Goal: Task Accomplishment & Management: Manage account settings

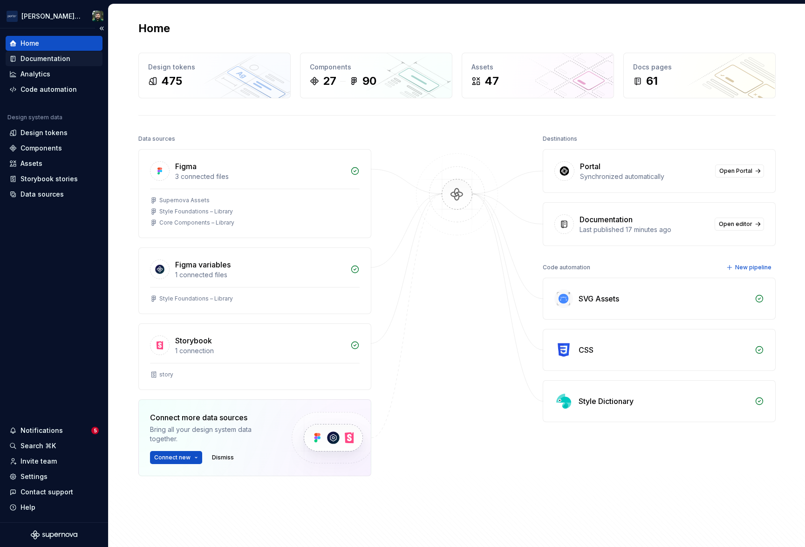
click at [53, 54] on div "Documentation" at bounding box center [45, 58] width 50 height 9
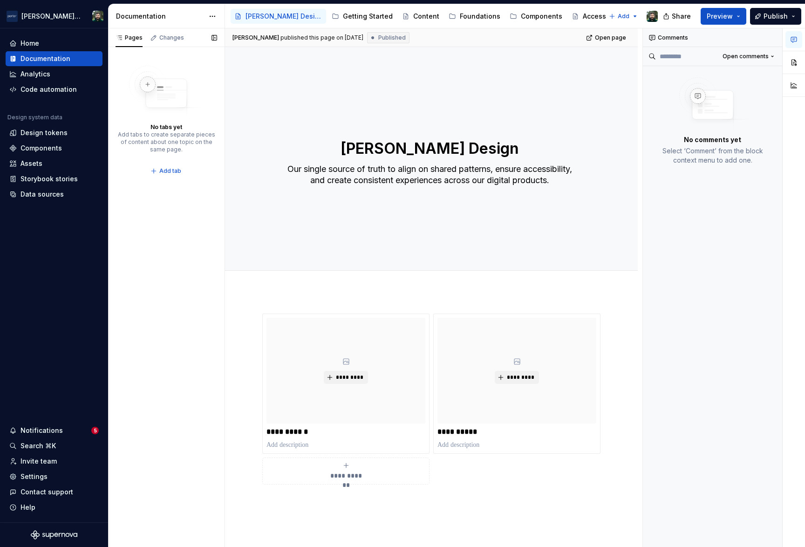
type textarea "*"
click at [51, 472] on div "Settings" at bounding box center [53, 476] width 89 height 9
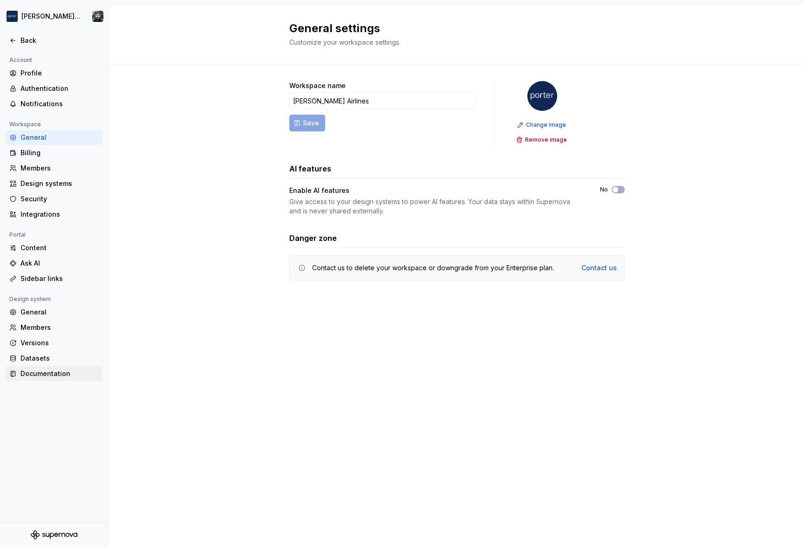
click at [54, 375] on div "Documentation" at bounding box center [59, 373] width 78 height 9
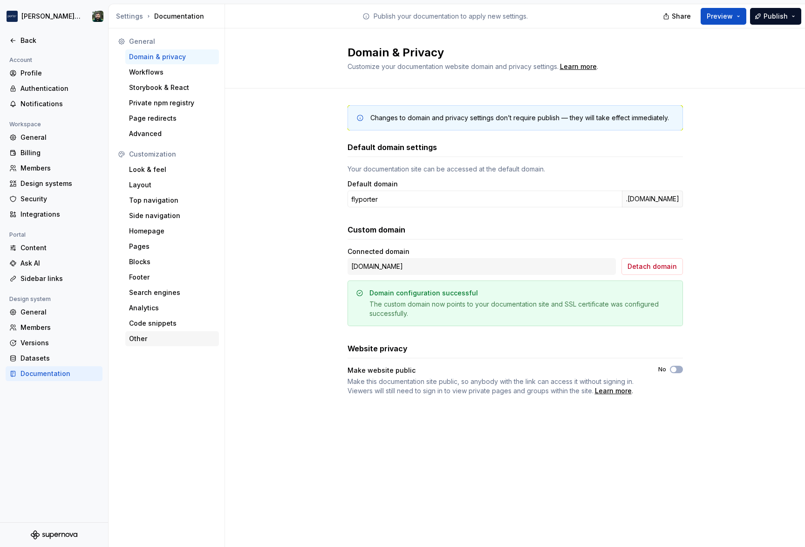
click at [157, 341] on div "Other" at bounding box center [172, 338] width 86 height 9
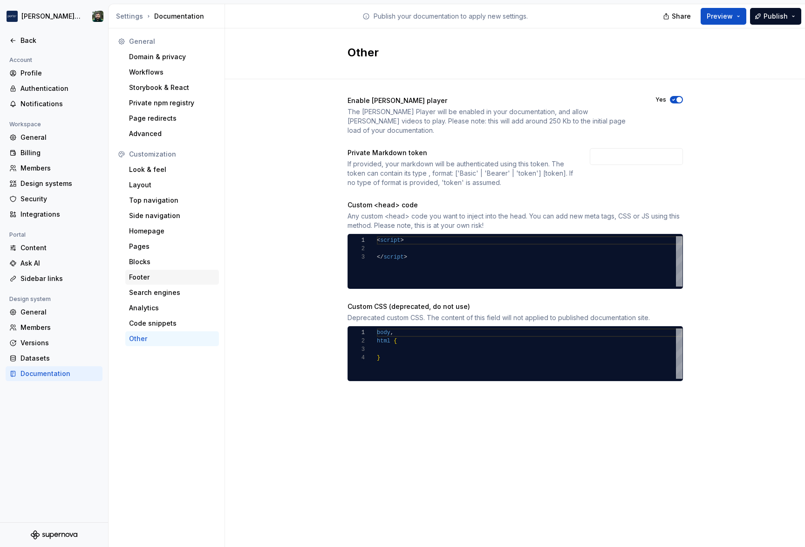
click at [167, 277] on div "Footer" at bounding box center [172, 276] width 86 height 9
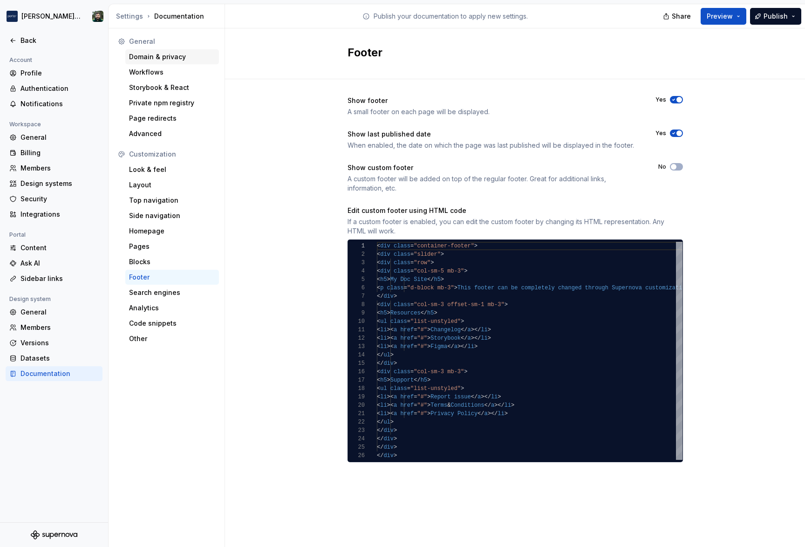
click at [165, 58] on div "Domain & privacy" at bounding box center [172, 56] width 86 height 9
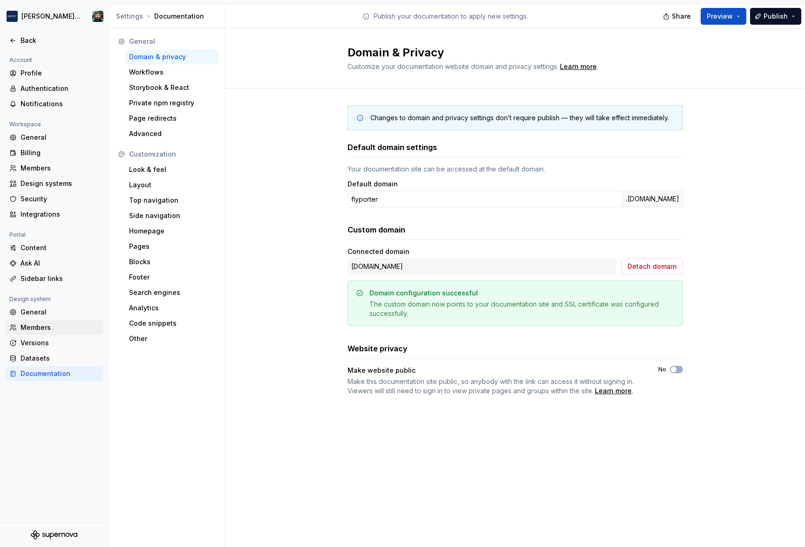
click at [57, 331] on div "Members" at bounding box center [59, 327] width 78 height 9
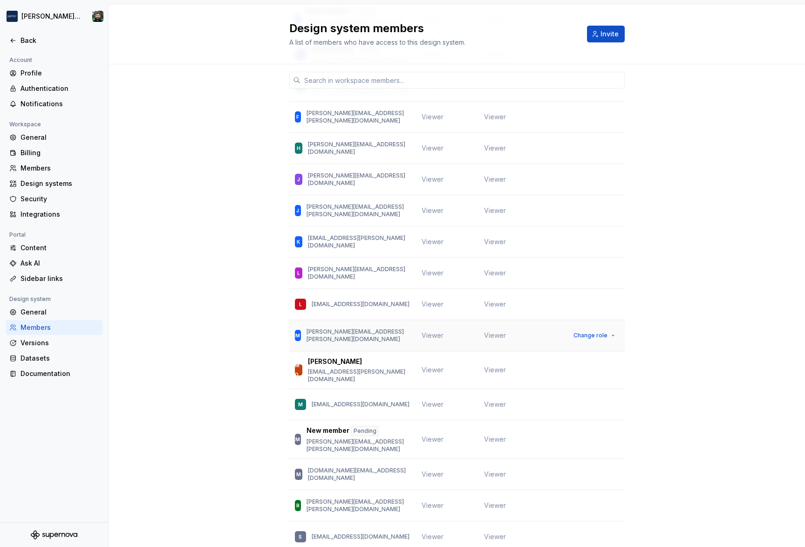
scroll to position [629, 0]
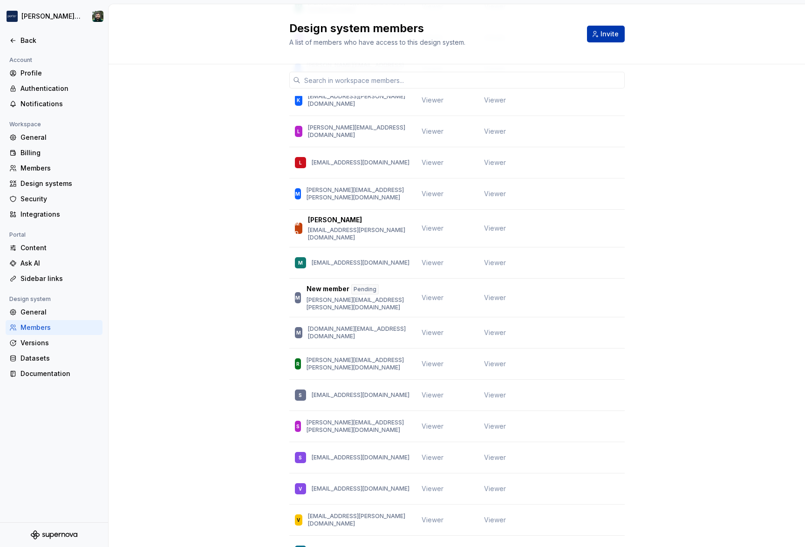
click at [600, 35] on span "Invite" at bounding box center [609, 33] width 18 height 9
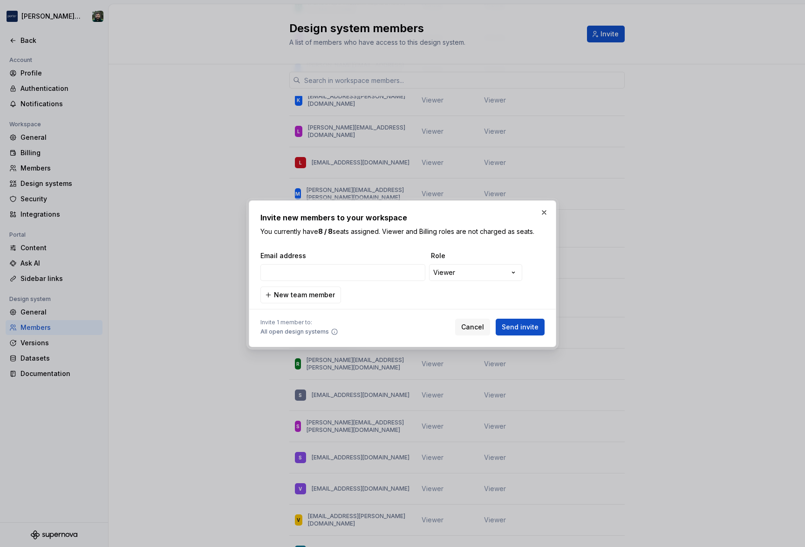
type input "[EMAIL_ADDRESS][DOMAIN_NAME]"
click at [418, 321] on div "Invite 1 member to: All open design systems Cancel Send invite" at bounding box center [402, 325] width 284 height 20
click at [516, 329] on span "Send invite" at bounding box center [520, 326] width 37 height 9
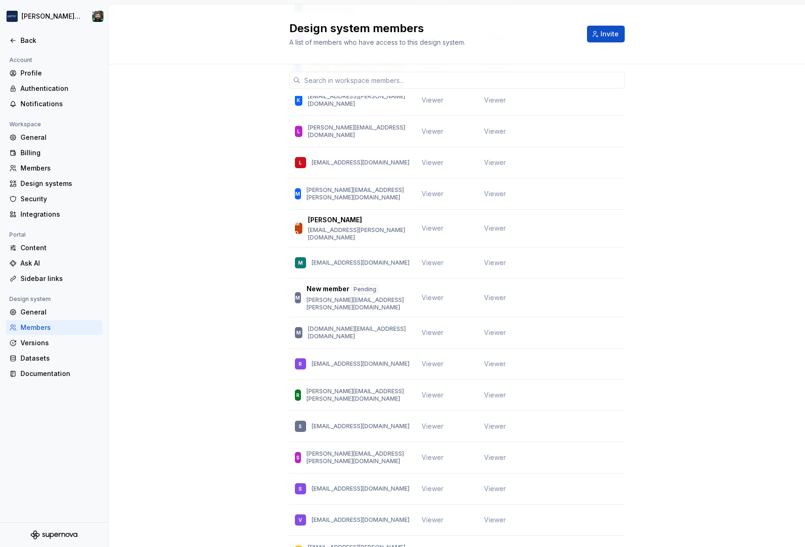
click at [714, 251] on div "Member Workspace role Design system role [PERSON_NAME] [EMAIL_ADDRESS][DOMAIN_N…" at bounding box center [457, 34] width 696 height 1198
click at [182, 137] on div "Member Workspace role Design system role [PERSON_NAME] [EMAIL_ADDRESS][DOMAIN_N…" at bounding box center [457, 34] width 696 height 1198
click at [63, 265] on div "Ask AI" at bounding box center [59, 262] width 78 height 9
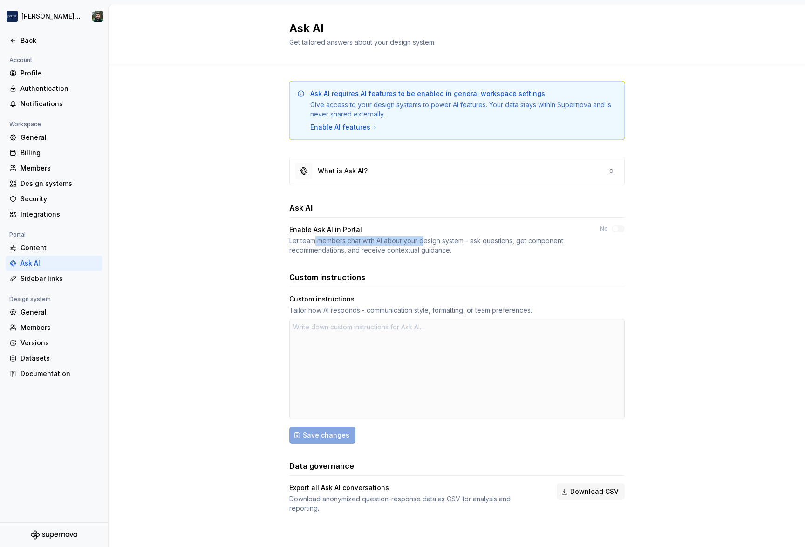
drag, startPoint x: 325, startPoint y: 245, endPoint x: 441, endPoint y: 242, distance: 115.5
click at [440, 242] on div "Let team members chat with AI about your design system - ask questions, get com…" at bounding box center [436, 245] width 294 height 19
click at [441, 242] on div "Let team members chat with AI about your design system - ask questions, get com…" at bounding box center [436, 245] width 294 height 19
drag, startPoint x: 480, startPoint y: 242, endPoint x: 542, endPoint y: 241, distance: 61.9
click at [527, 240] on div "Let team members chat with AI about your design system - ask questions, get com…" at bounding box center [436, 245] width 294 height 19
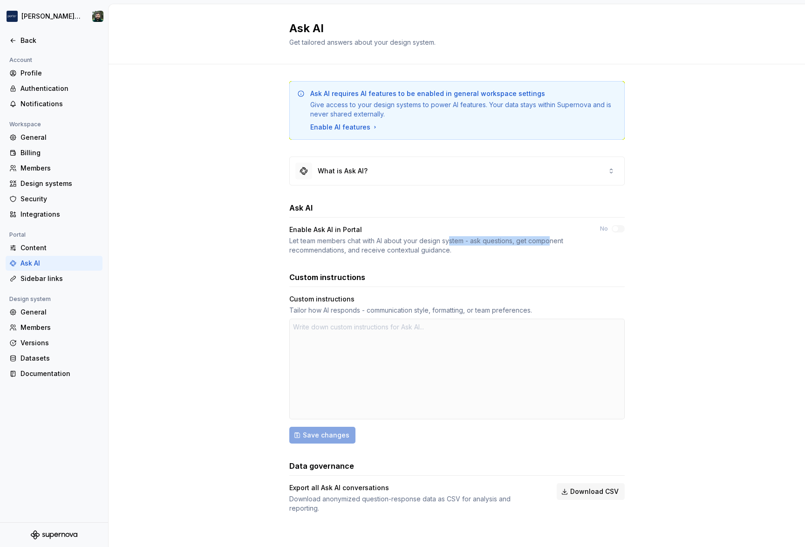
drag, startPoint x: 508, startPoint y: 239, endPoint x: 410, endPoint y: 246, distance: 98.5
click at [439, 243] on div "Let team members chat with AI about your design system - ask questions, get com…" at bounding box center [436, 245] width 294 height 19
click at [393, 248] on div "Let team members chat with AI about your design system - ask questions, get com…" at bounding box center [436, 245] width 294 height 19
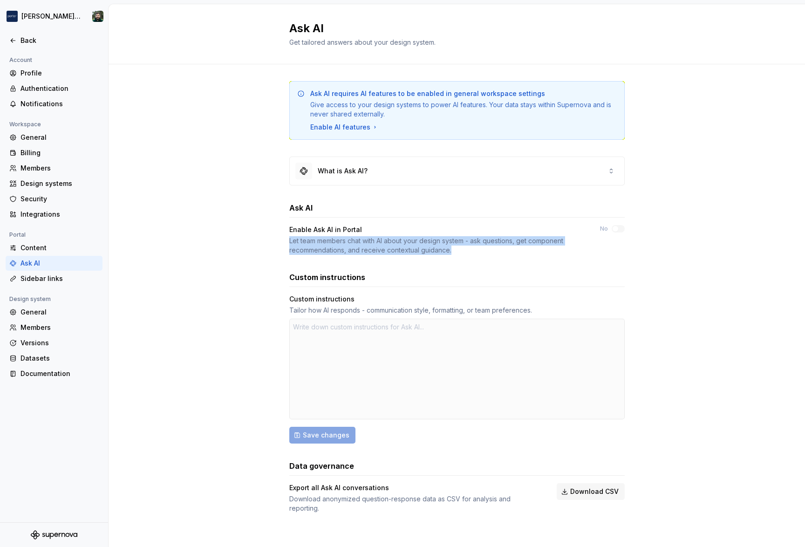
click at [469, 252] on div "Let team members chat with AI about your design system - ask questions, get com…" at bounding box center [436, 245] width 294 height 19
click at [452, 176] on div "What is Ask AI?" at bounding box center [457, 171] width 334 height 28
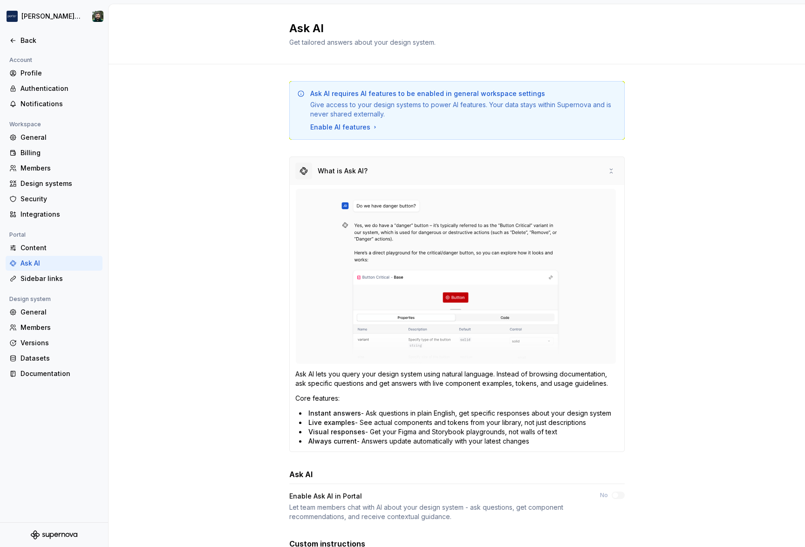
click at [607, 173] on icon at bounding box center [610, 170] width 7 height 7
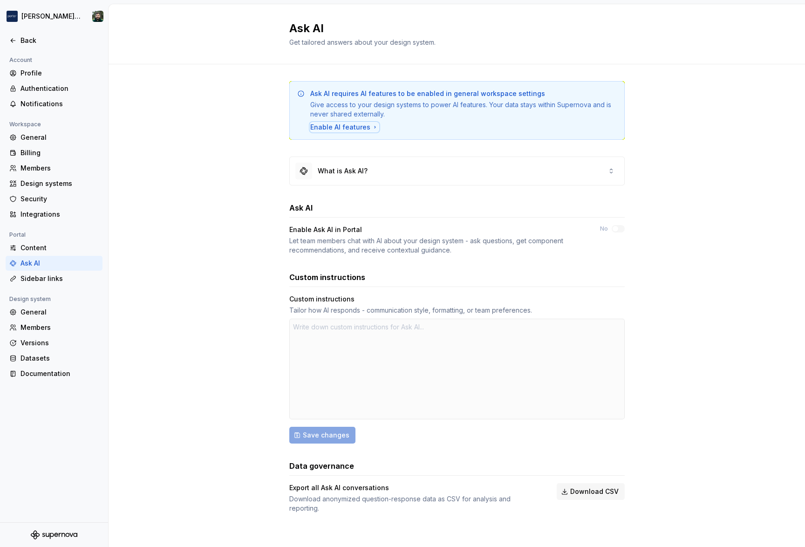
click at [349, 127] on div "Enable AI features" at bounding box center [344, 126] width 68 height 9
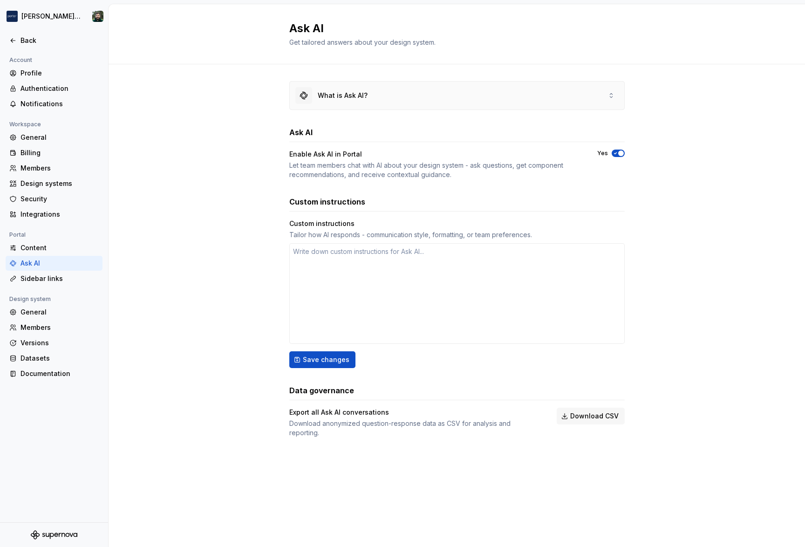
click at [438, 98] on div "What is Ask AI?" at bounding box center [457, 95] width 334 height 28
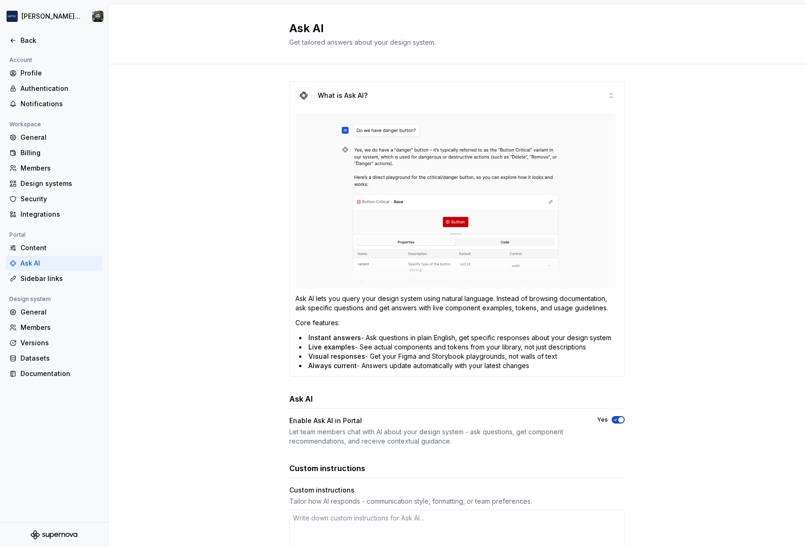
click at [674, 104] on div "What is Ask AI? Ask AI lets you query your design system using natural language…" at bounding box center [457, 401] width 696 height 675
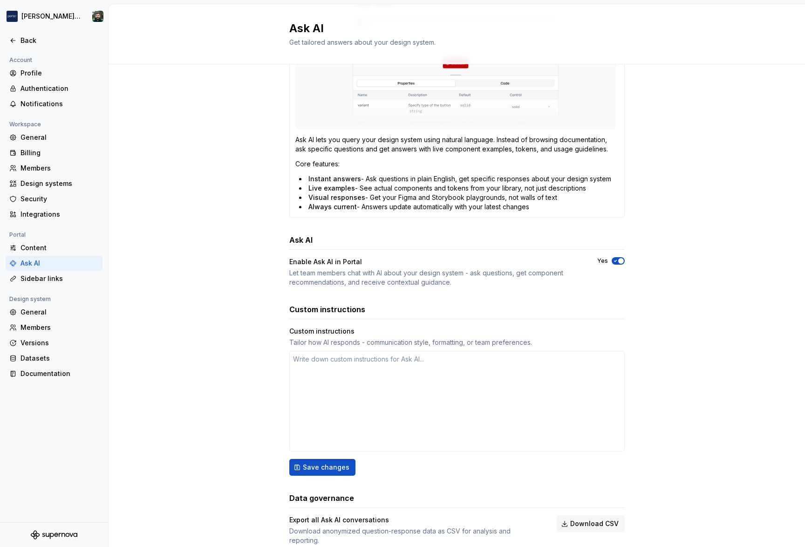
scroll to position [183, 0]
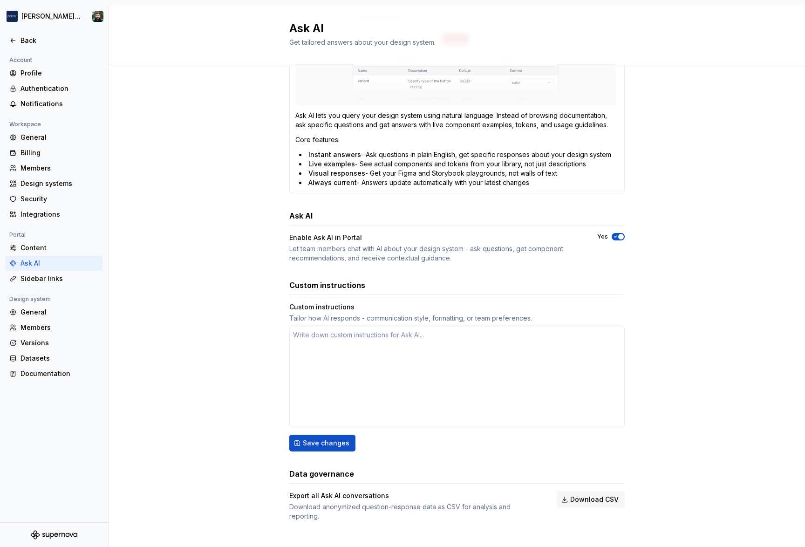
click at [204, 254] on div "What is Ask AI? Ask AI lets you query your design system using natural language…" at bounding box center [457, 218] width 696 height 675
click at [80, 281] on div "Sidebar links" at bounding box center [59, 278] width 78 height 9
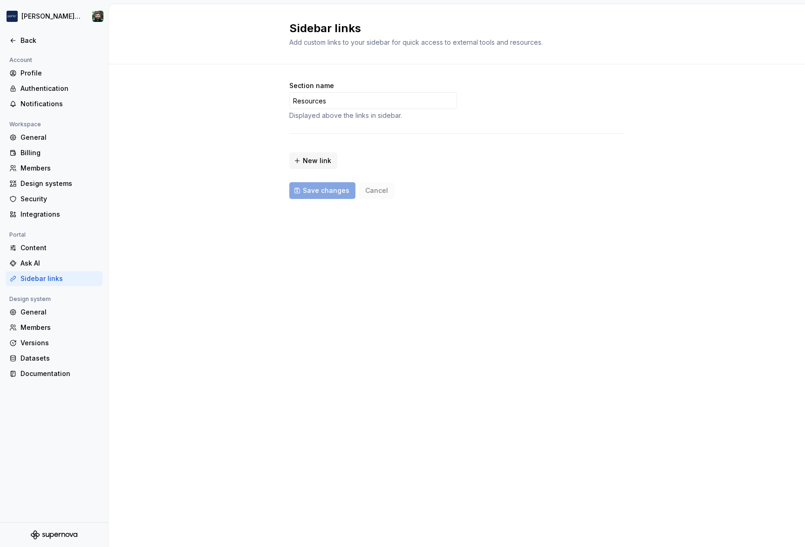
click at [233, 284] on div "Sidebar links Add custom links to your sidebar for quick access to external too…" at bounding box center [457, 275] width 696 height 543
click at [222, 201] on div "Section name Resources Displayed above the links in sidebar. New link Save chan…" at bounding box center [457, 149] width 696 height 170
click at [48, 262] on div "Ask AI" at bounding box center [59, 262] width 78 height 9
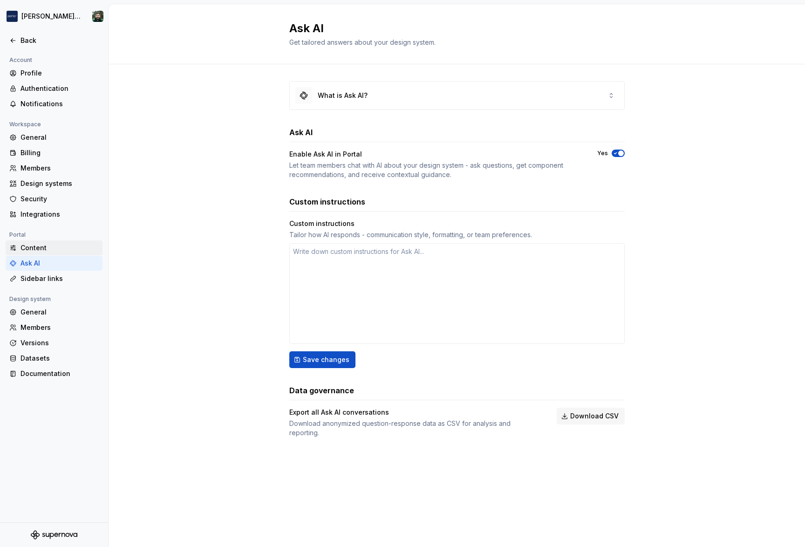
click at [58, 249] on div "Content" at bounding box center [59, 247] width 78 height 9
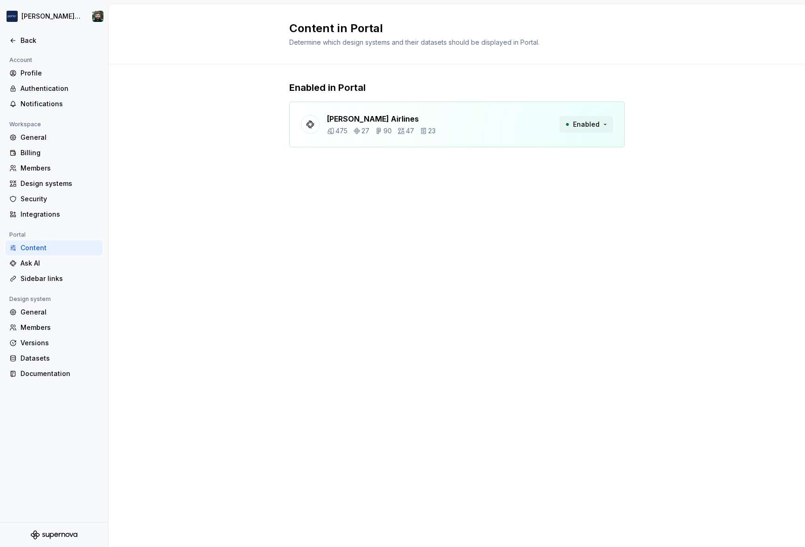
click at [607, 127] on button "Enabled" at bounding box center [586, 124] width 54 height 17
click at [759, 138] on div "Enabled in Portal [PERSON_NAME] Airlines 475 27 90 47 23 Enabled" at bounding box center [457, 123] width 696 height 118
click at [433, 216] on div "Content in Portal Determine which design systems and their datasets should be d…" at bounding box center [457, 275] width 696 height 543
click at [450, 190] on div "Content in Portal Determine which design systems and their datasets should be d…" at bounding box center [457, 275] width 696 height 543
click at [71, 378] on div "Documentation" at bounding box center [54, 373] width 97 height 15
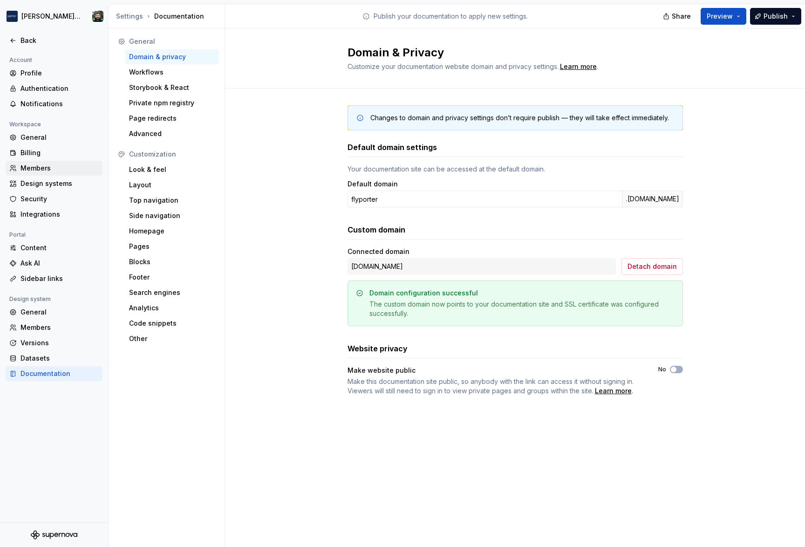
click at [45, 171] on div "Members" at bounding box center [59, 167] width 78 height 9
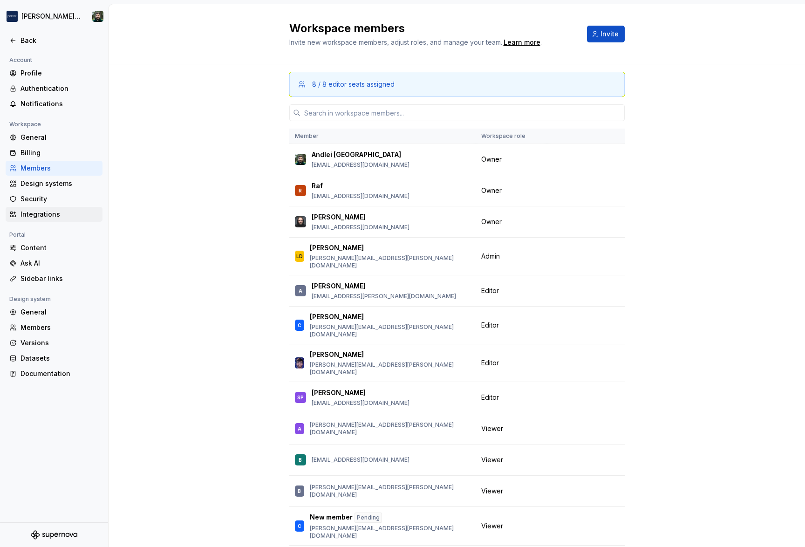
click at [64, 216] on div "Integrations" at bounding box center [59, 214] width 78 height 9
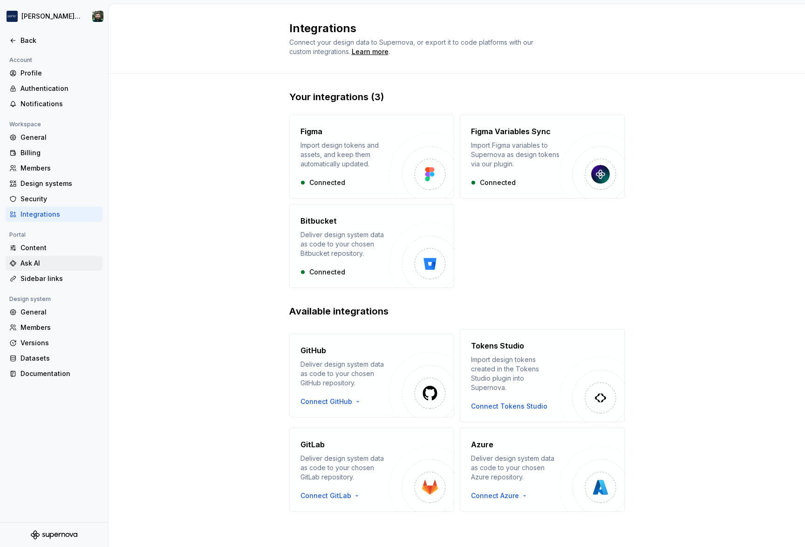
click at [64, 268] on div "Ask AI" at bounding box center [54, 263] width 97 height 15
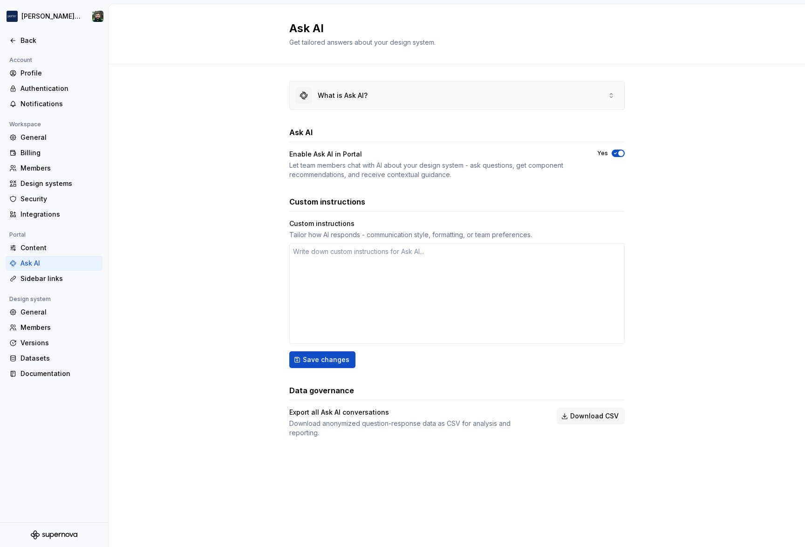
drag, startPoint x: 242, startPoint y: 115, endPoint x: 347, endPoint y: 88, distance: 108.3
click at [244, 114] on div "What is Ask AI? Ask AI Enable Ask AI in Portal Let team members chat with AI ab…" at bounding box center [457, 268] width 696 height 408
click at [347, 88] on div "What is Ask AI?" at bounding box center [331, 95] width 72 height 17
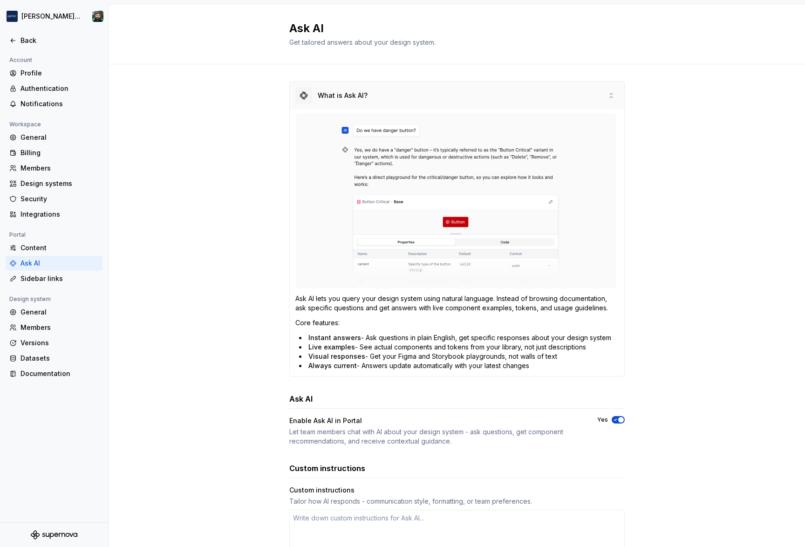
click at [425, 97] on div "What is Ask AI?" at bounding box center [457, 95] width 334 height 28
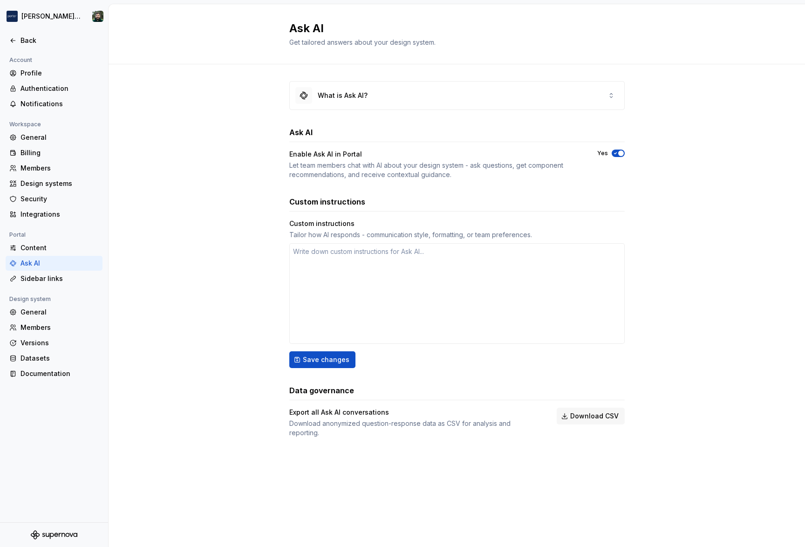
click at [207, 62] on div "Ask AI Get tailored answers about your design system." at bounding box center [457, 34] width 696 height 60
click at [14, 45] on div "Back" at bounding box center [54, 40] width 97 height 15
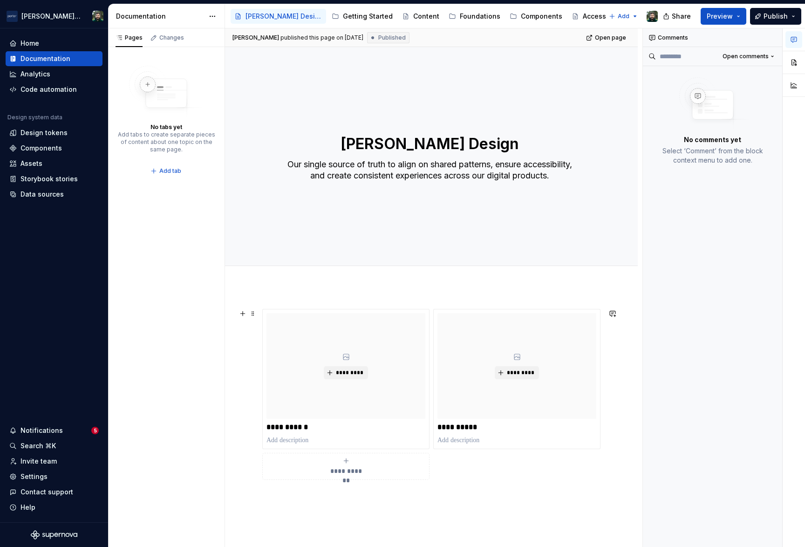
scroll to position [75, 0]
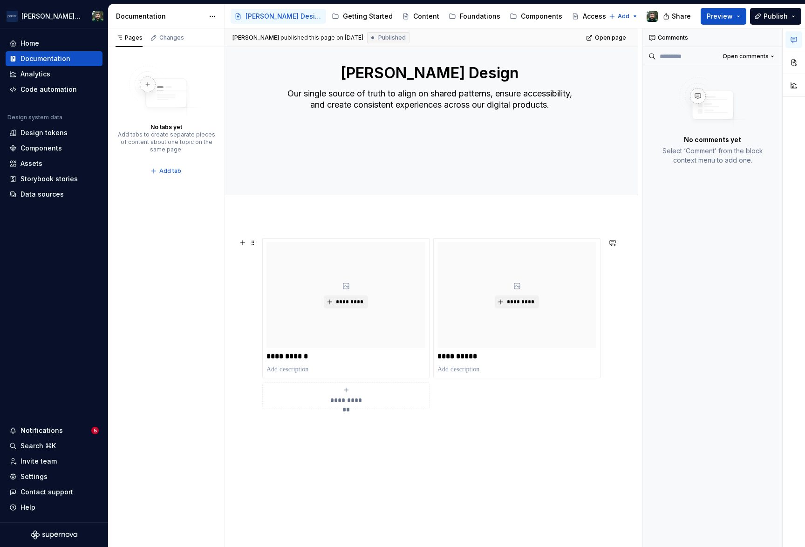
click at [377, 403] on div "**********" at bounding box center [345, 395] width 159 height 19
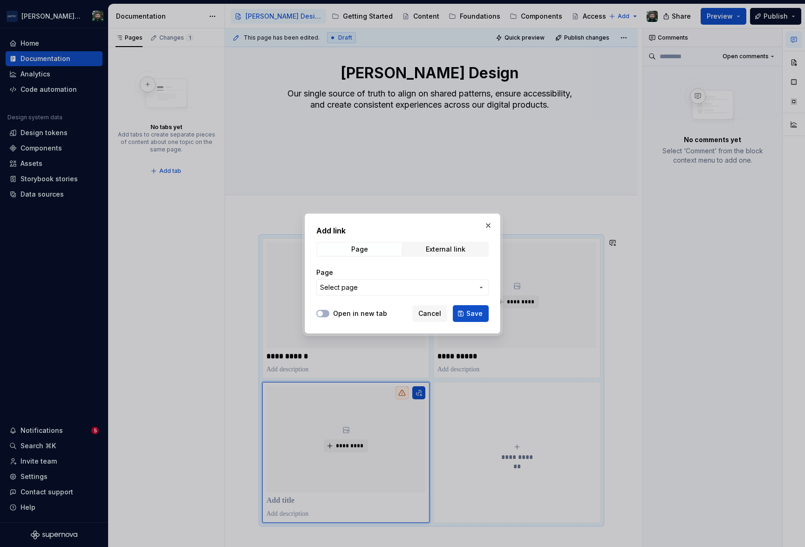
click at [377, 278] on div "Page Select page" at bounding box center [402, 282] width 172 height 28
click at [378, 285] on span "Select page" at bounding box center [397, 287] width 154 height 9
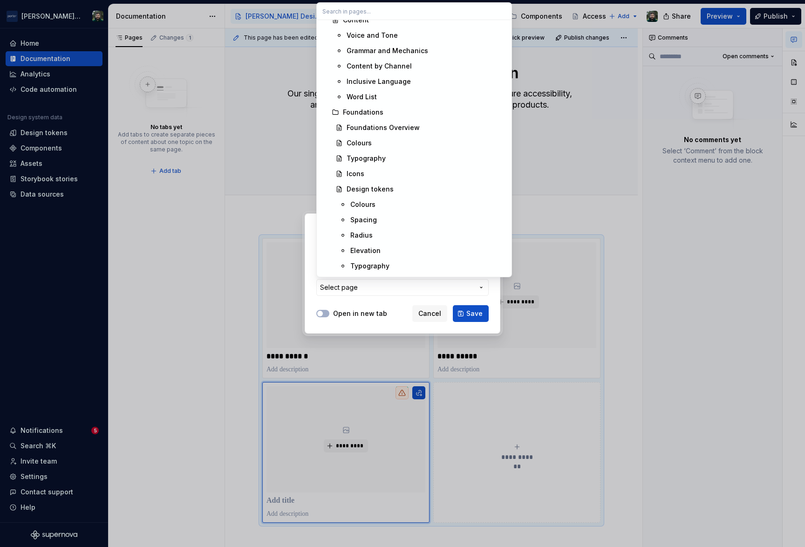
scroll to position [0, 0]
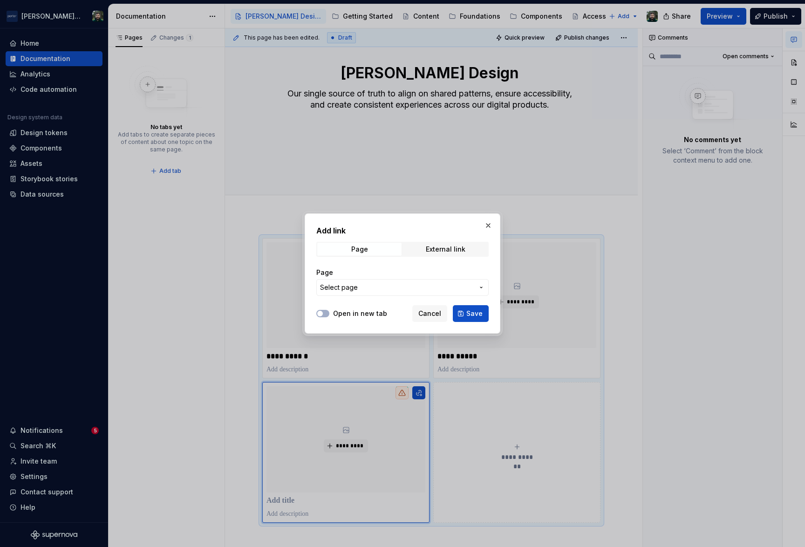
click at [190, 253] on div at bounding box center [402, 273] width 805 height 547
click at [432, 311] on span "Cancel" at bounding box center [429, 313] width 23 height 9
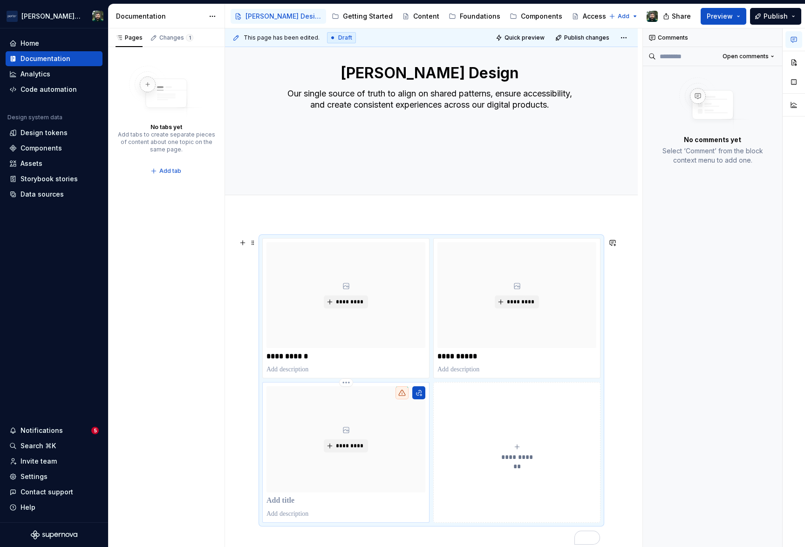
scroll to position [75, 0]
click at [214, 388] on div "Pages Changes 1 No tabs yet Add tabs to create separate pieces of content about…" at bounding box center [166, 287] width 116 height 519
click at [364, 400] on div "*********" at bounding box center [345, 439] width 159 height 106
type textarea "*"
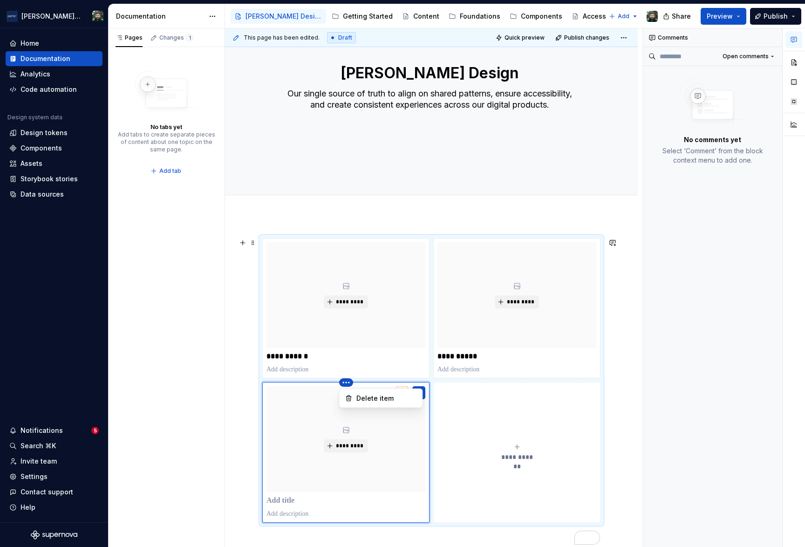
click at [346, 383] on html "[PERSON_NAME] Airlines Home Documentation Analytics Code automation Design syst…" at bounding box center [402, 273] width 805 height 547
click at [367, 399] on div "Delete item" at bounding box center [386, 398] width 61 height 9
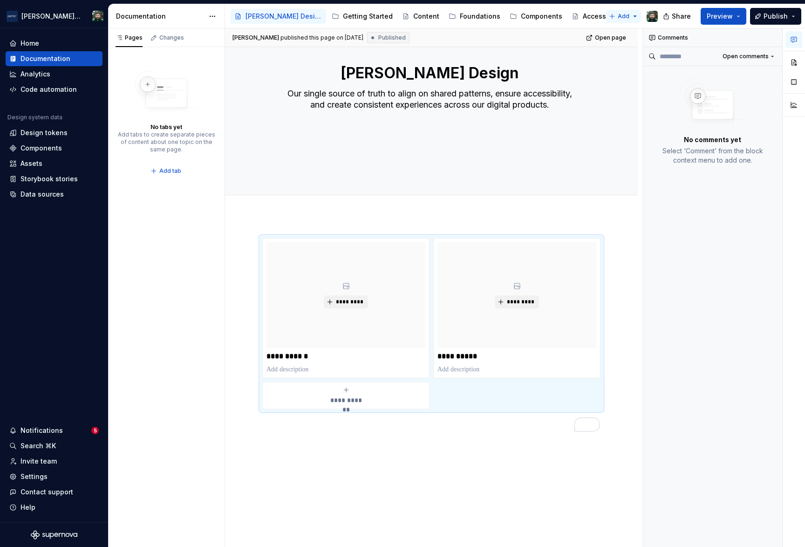
click at [616, 16] on html "**********" at bounding box center [402, 273] width 805 height 547
click at [630, 13] on html "**********" at bounding box center [402, 273] width 805 height 547
click at [797, 81] on button "button" at bounding box center [793, 82] width 17 height 17
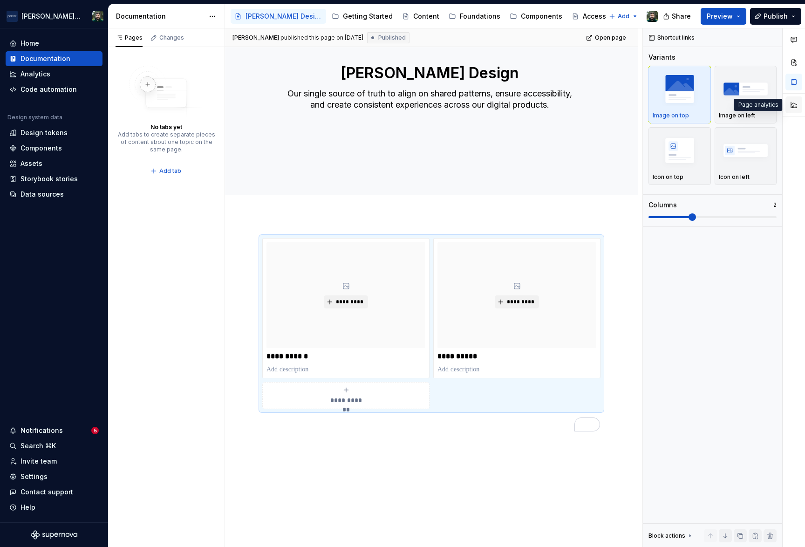
click at [793, 111] on button "button" at bounding box center [793, 104] width 17 height 17
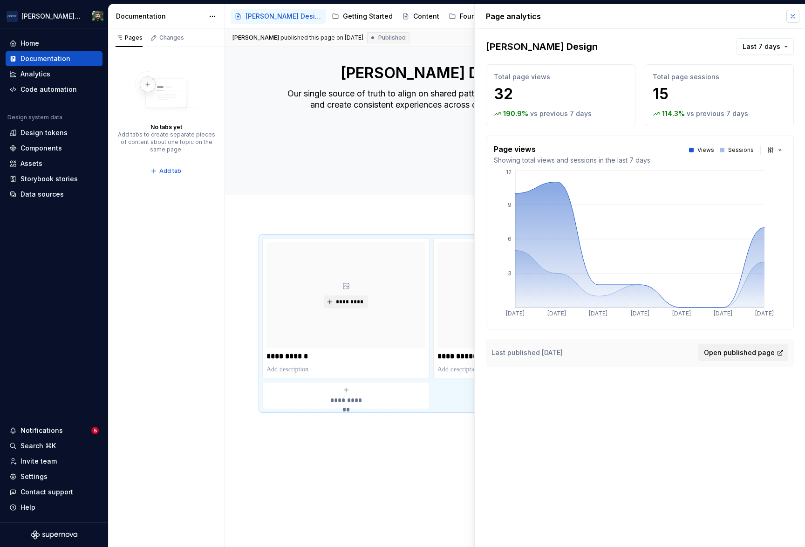
click at [794, 18] on button "button" at bounding box center [792, 16] width 13 height 13
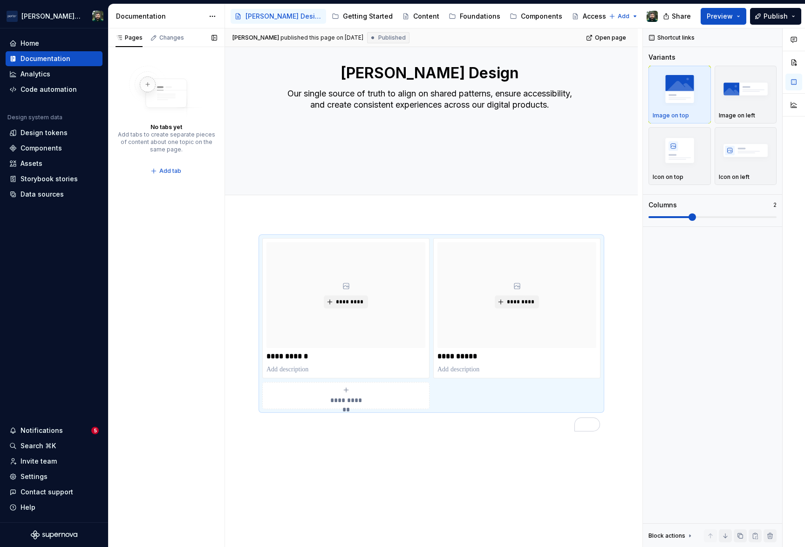
click at [149, 248] on div "Pages Changes No tabs yet Add tabs to create separate pieces of content about o…" at bounding box center [166, 287] width 116 height 519
click at [166, 299] on div "Pages Changes No tabs yet Add tabs to create separate pieces of content about o…" at bounding box center [166, 287] width 116 height 519
click at [723, 293] on div "Shortcut links Variants Image on top Image on left Icon on top Icon on left Col…" at bounding box center [712, 287] width 139 height 519
click at [798, 60] on button "button" at bounding box center [793, 62] width 17 height 17
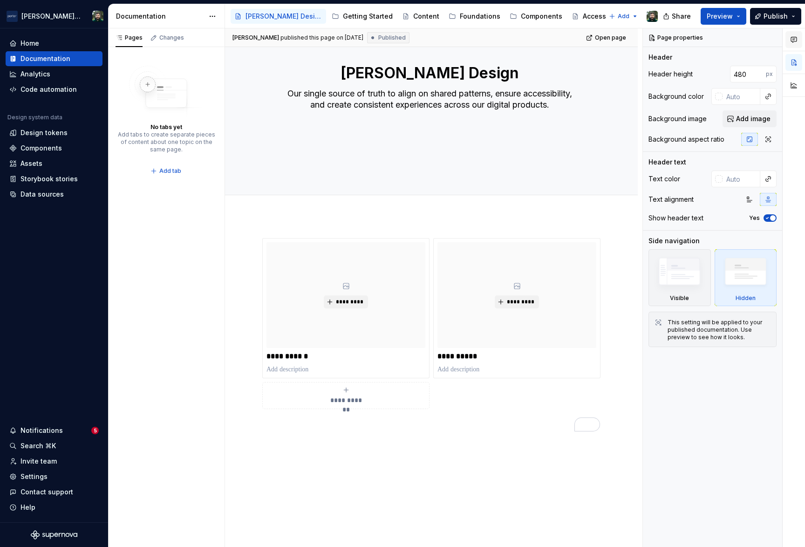
click at [795, 43] on button "button" at bounding box center [793, 39] width 17 height 17
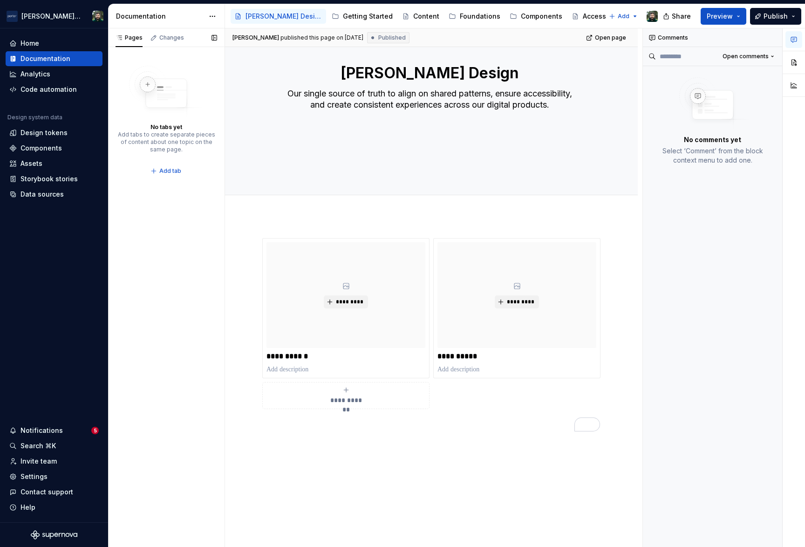
click at [129, 278] on div "Pages Changes No tabs yet Add tabs to create separate pieces of content about o…" at bounding box center [166, 287] width 116 height 519
click at [614, 17] on html "**********" at bounding box center [402, 273] width 805 height 547
click at [638, 12] on html "**********" at bounding box center [402, 273] width 805 height 547
type textarea "*"
click at [212, 17] on html "**********" at bounding box center [402, 273] width 805 height 547
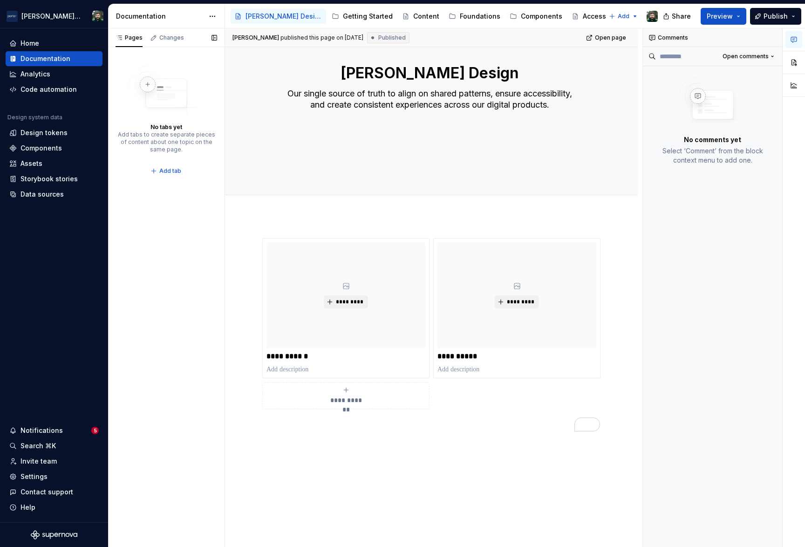
click at [201, 272] on div "Pages Changes No tabs yet Add tabs to create separate pieces of content about o…" at bounding box center [166, 287] width 116 height 519
click at [521, 20] on div "Components" at bounding box center [541, 16] width 41 height 9
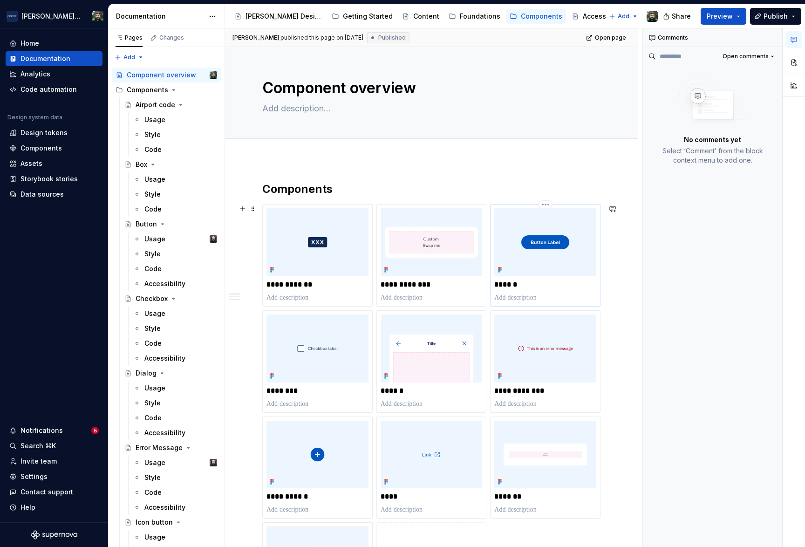
click at [544, 244] on img at bounding box center [545, 242] width 102 height 68
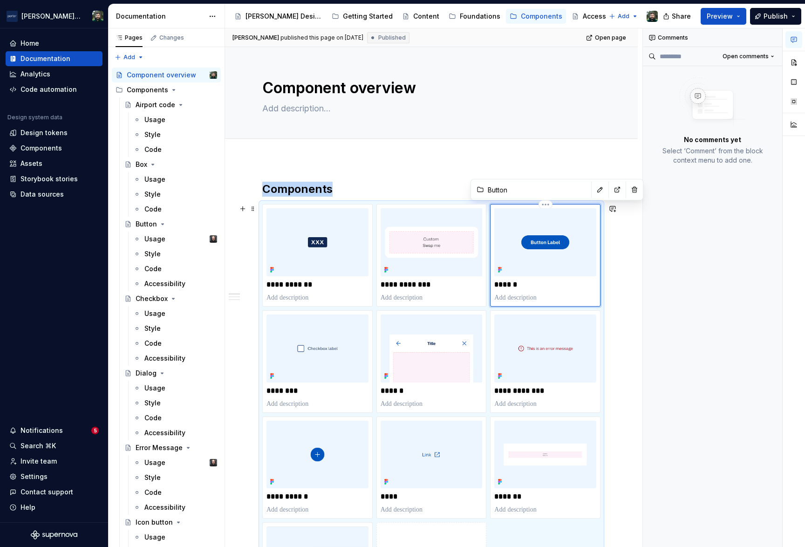
click at [544, 244] on img "To enrich screen reader interactions, please activate Accessibility in Grammarl…" at bounding box center [545, 242] width 102 height 68
click at [169, 238] on div "Usage" at bounding box center [180, 238] width 73 height 13
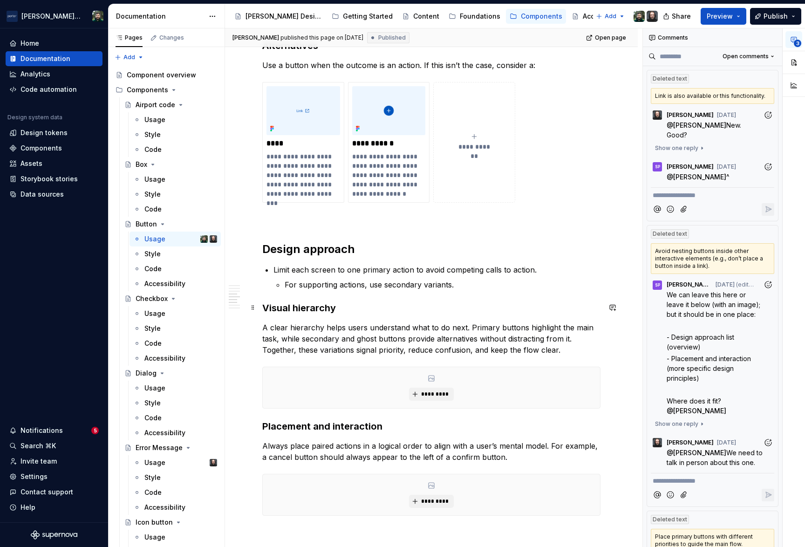
scroll to position [251, 0]
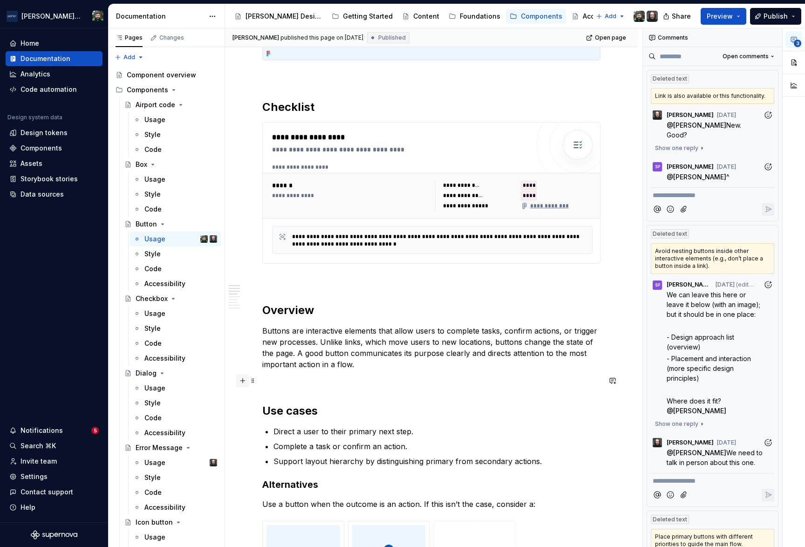
click at [243, 381] on button "button" at bounding box center [242, 380] width 13 height 13
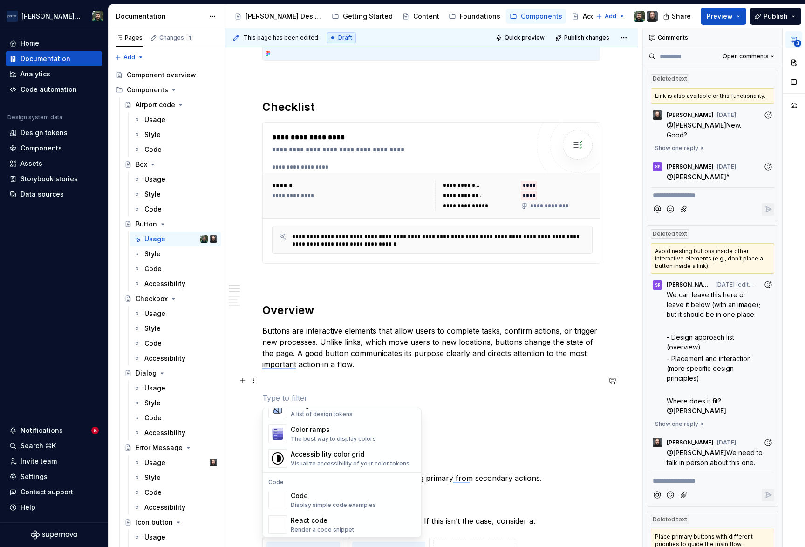
scroll to position [676, 0]
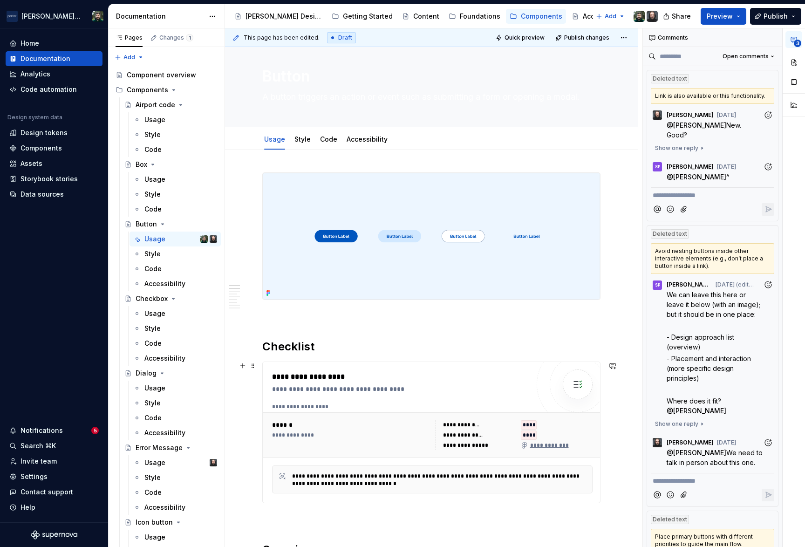
scroll to position [0, 0]
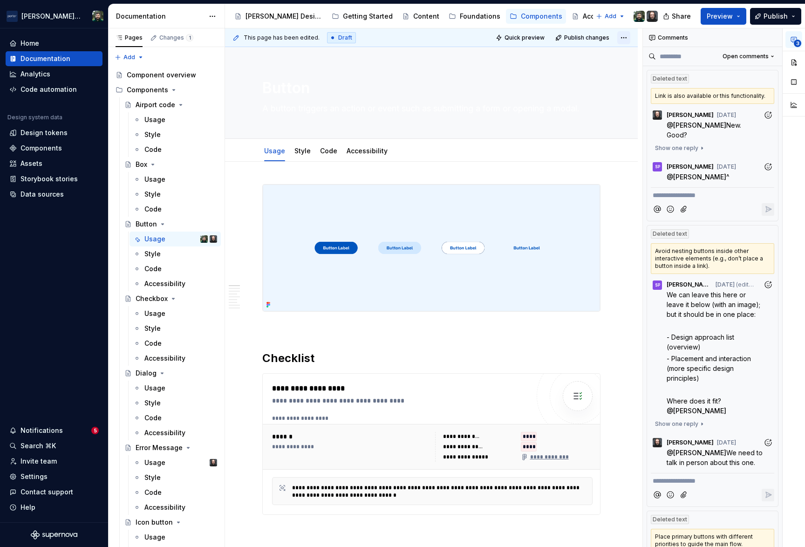
click at [624, 40] on html "[PERSON_NAME] Airlines Home Documentation Analytics Code automation Design syst…" at bounding box center [402, 273] width 805 height 547
click at [624, 36] on html "[PERSON_NAME] Airlines Home Documentation Analytics Code automation Design syst…" at bounding box center [402, 273] width 805 height 547
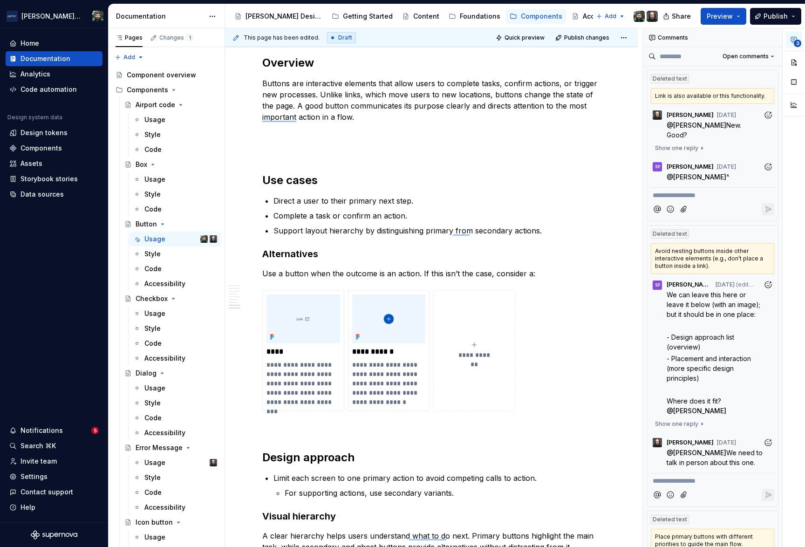
scroll to position [304, 0]
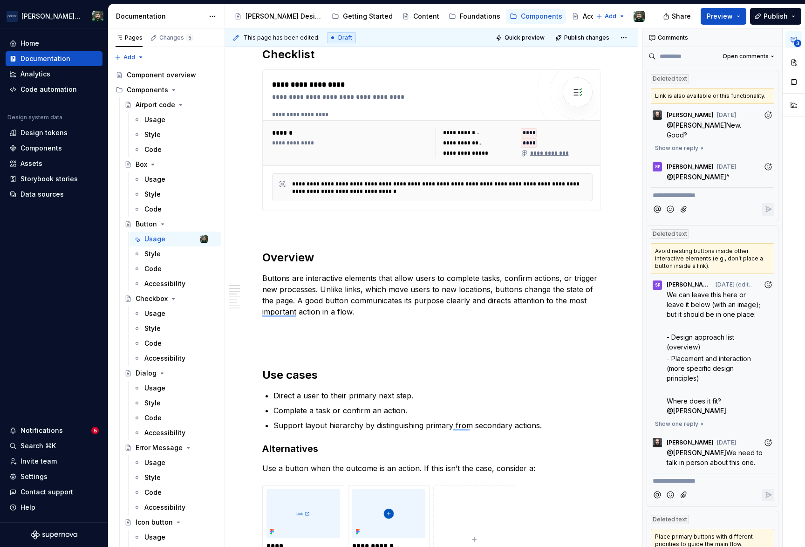
type textarea "*"
